Goal: Check status

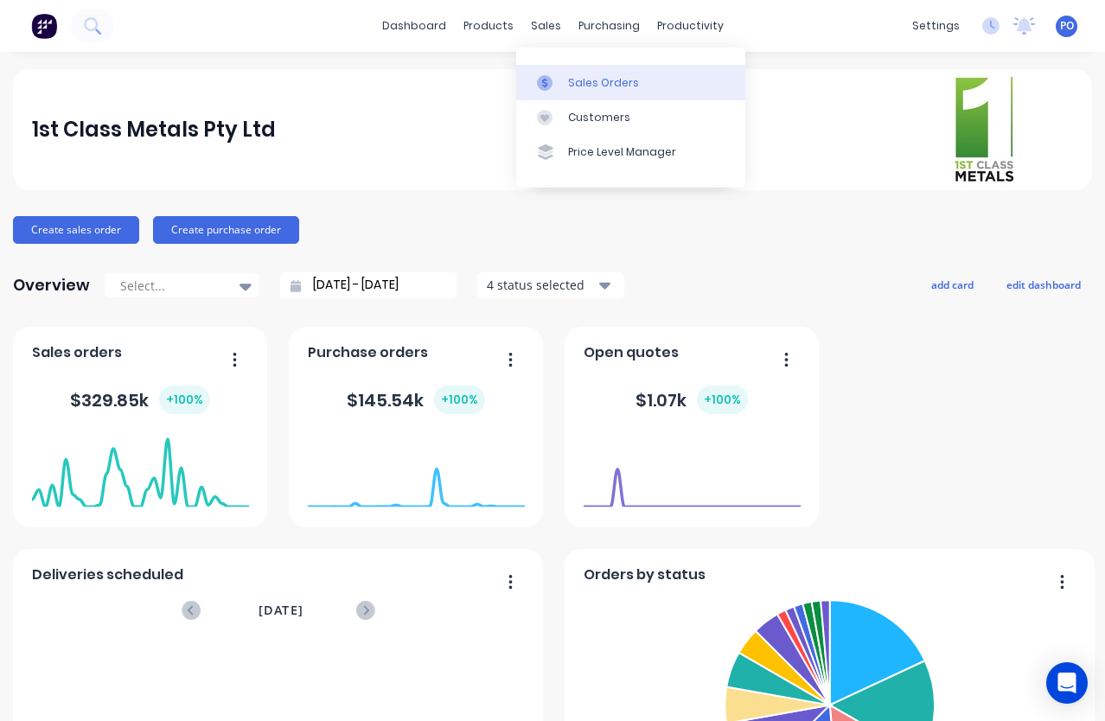
click at [558, 81] on div at bounding box center [550, 83] width 26 height 16
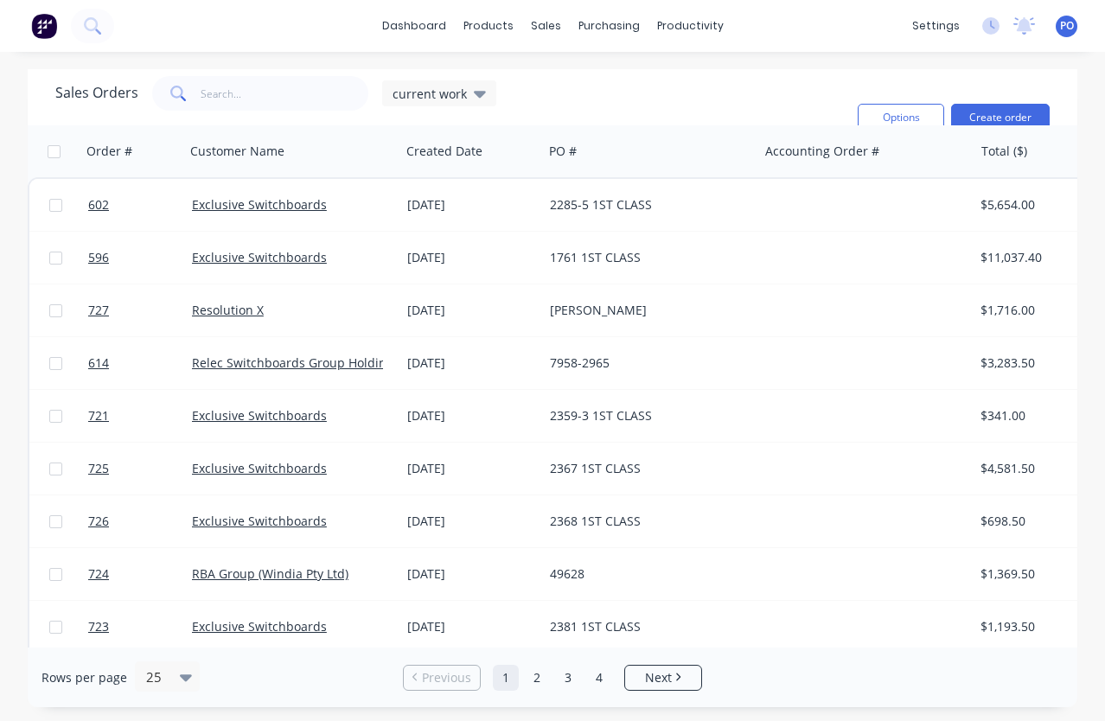
click at [195, 86] on span at bounding box center [176, 93] width 48 height 35
click at [174, 93] on icon at bounding box center [178, 94] width 16 height 16
click at [97, 24] on icon at bounding box center [91, 24] width 14 height 14
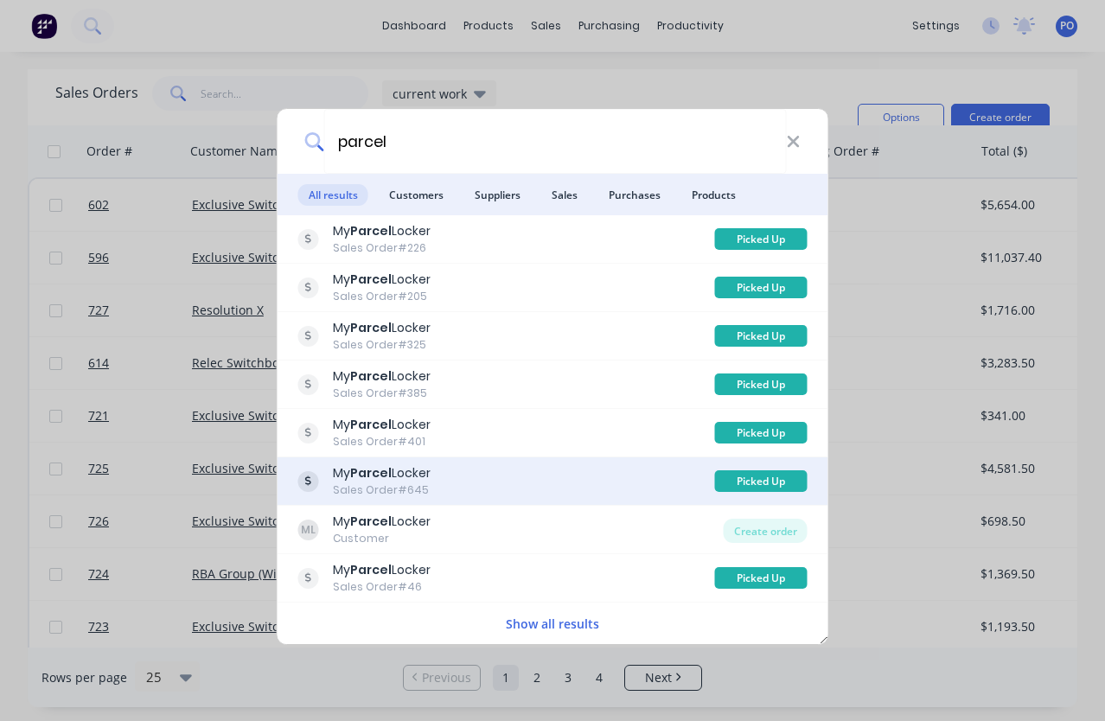
type input "parcel"
click at [706, 484] on div "My Parcel Locker Sales Order #645" at bounding box center [506, 481] width 417 height 34
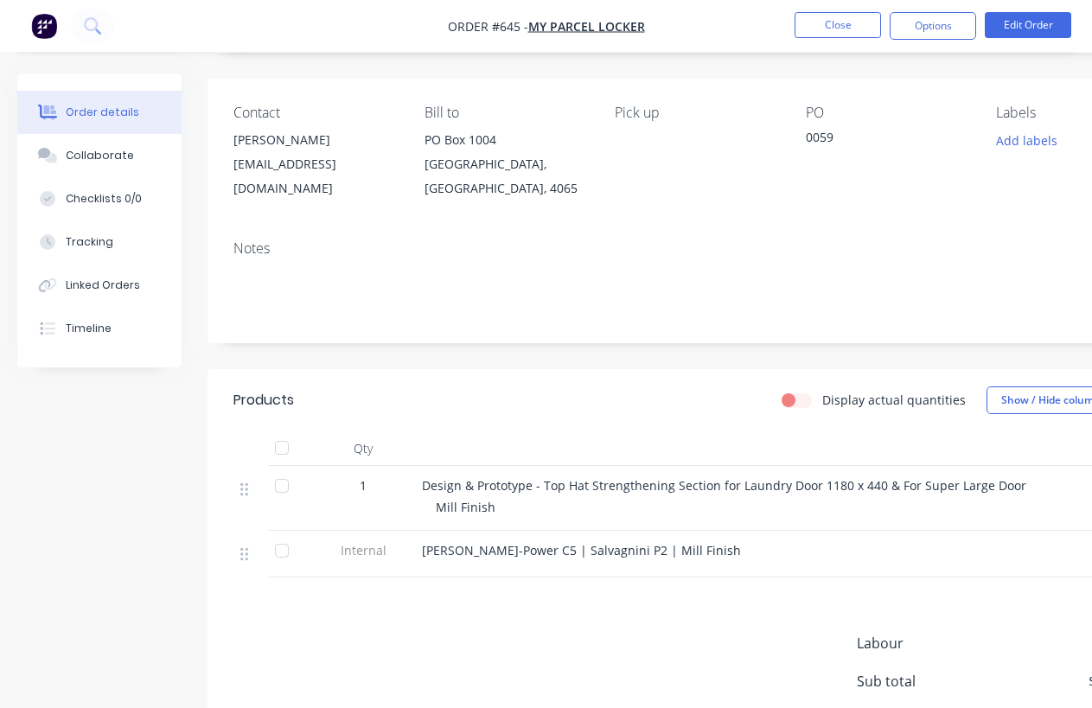
scroll to position [169, 0]
